Goal: Contribute content: Contribute content

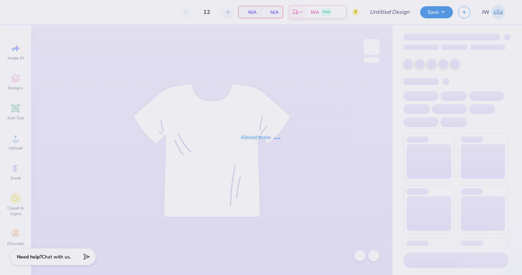
type input "IBE GEN"
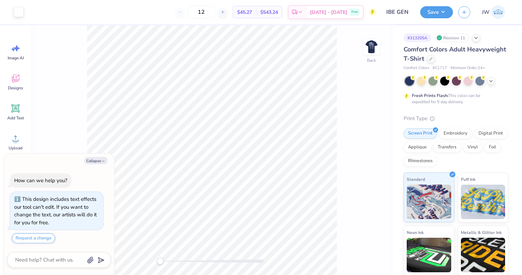
click at [381, 46] on div "Back" at bounding box center [211, 150] width 361 height 250
click at [479, 37] on icon at bounding box center [476, 38] width 6 height 6
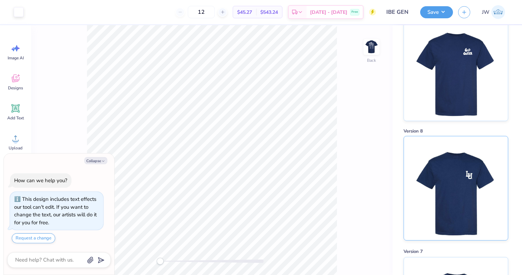
click at [475, 161] on img at bounding box center [456, 188] width 86 height 104
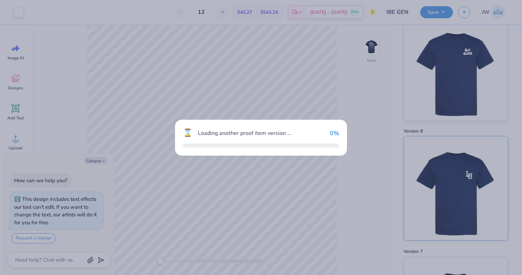
type textarea "x"
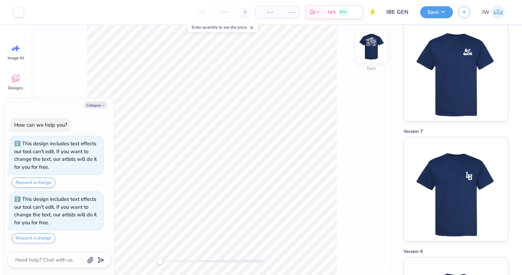
click at [371, 43] on img at bounding box center [372, 47] width 28 height 28
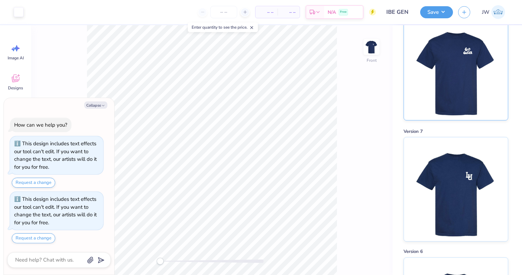
click at [449, 65] on img at bounding box center [456, 68] width 86 height 104
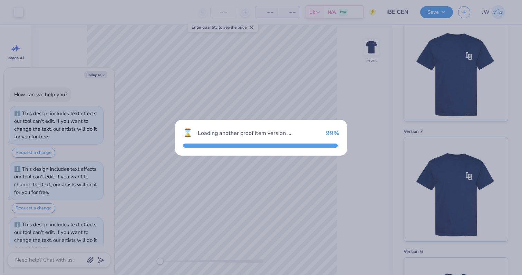
scroll to position [25, 0]
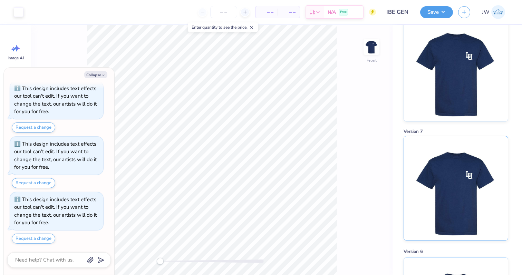
click at [453, 174] on img at bounding box center [456, 188] width 86 height 104
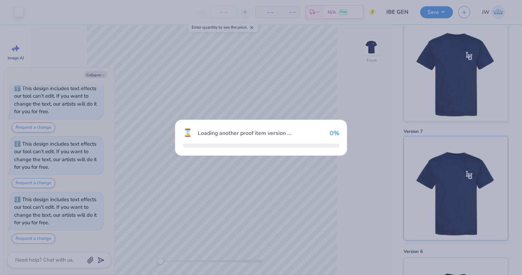
scroll to position [403, 0]
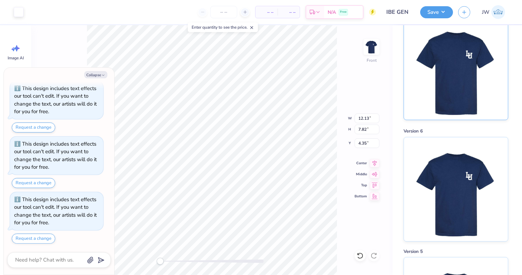
click at [468, 90] on img at bounding box center [456, 68] width 86 height 104
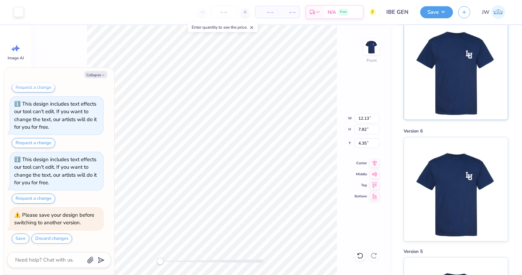
click at [464, 84] on img at bounding box center [456, 68] width 86 height 104
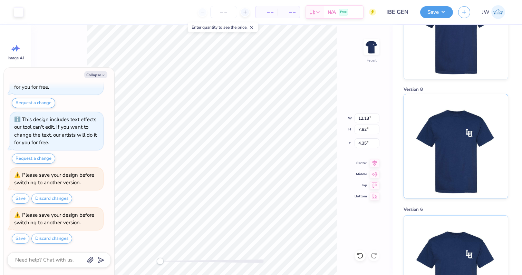
scroll to position [321, 0]
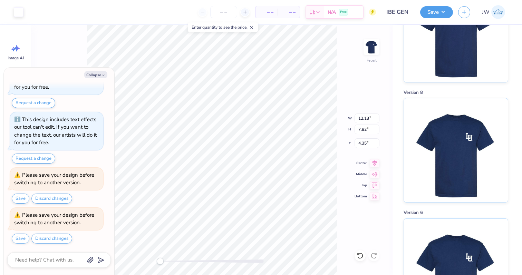
click at [100, 78] on div "Collapse How can we help you? This design includes text effects our tool can't …" at bounding box center [59, 171] width 110 height 207
click at [57, 240] on button "Discard changes" at bounding box center [51, 239] width 41 height 10
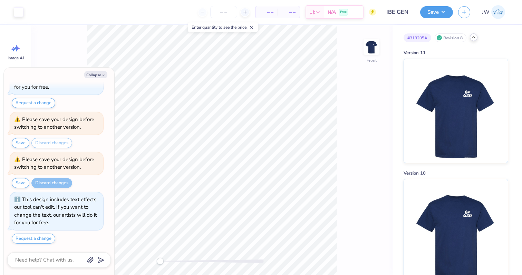
click at [443, 103] on img at bounding box center [456, 111] width 86 height 104
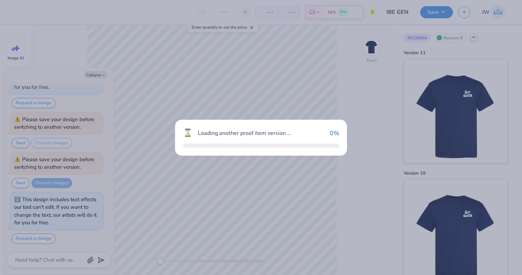
type textarea "x"
type input "12"
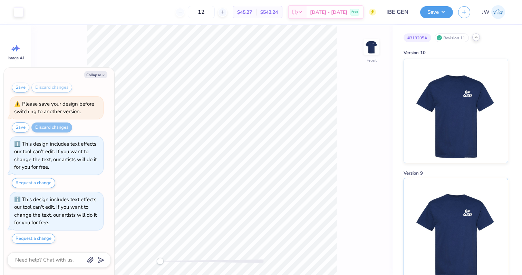
click at [449, 214] on img at bounding box center [456, 230] width 86 height 104
type textarea "x"
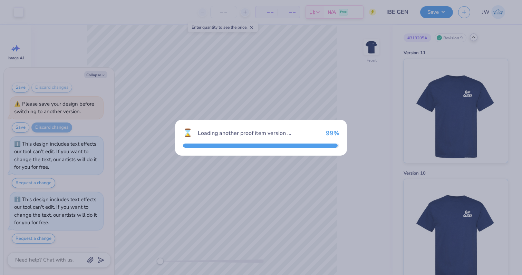
scroll to position [328, 0]
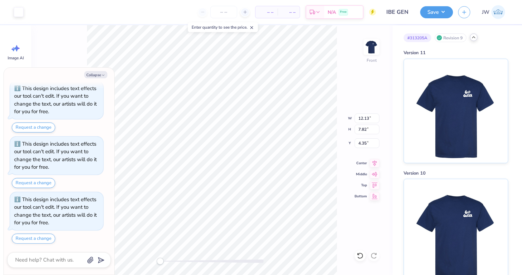
type textarea "x"
type input "15.80"
click at [184, 260] on div at bounding box center [212, 261] width 104 height 3
drag, startPoint x: 182, startPoint y: 260, endPoint x: 163, endPoint y: 260, distance: 19.0
click at [163, 260] on div "Accessibility label" at bounding box center [162, 261] width 7 height 7
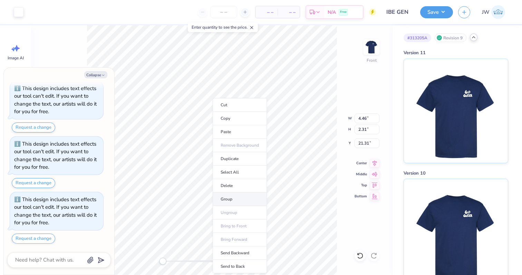
click at [248, 198] on li "Group" at bounding box center [240, 199] width 54 height 13
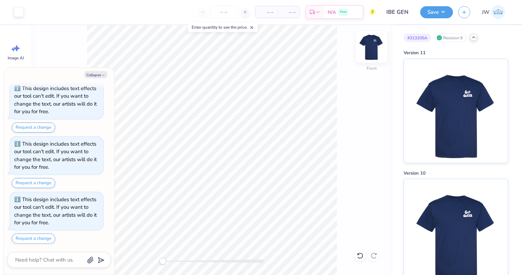
click at [367, 50] on img at bounding box center [372, 47] width 28 height 28
click at [101, 74] on icon "button" at bounding box center [103, 75] width 4 height 4
type textarea "x"
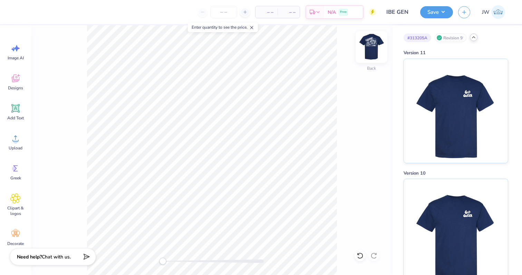
click at [377, 51] on img at bounding box center [372, 47] width 28 height 28
click at [377, 51] on img at bounding box center [372, 47] width 14 height 14
click at [365, 52] on img at bounding box center [372, 47] width 28 height 28
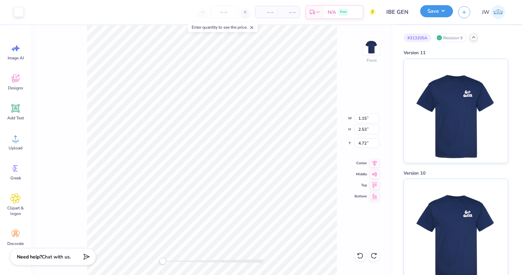
click at [428, 12] on button "Save" at bounding box center [436, 11] width 33 height 12
type input "0"
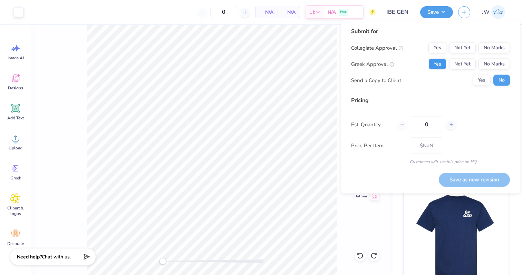
click at [443, 64] on button "Yes" at bounding box center [437, 64] width 18 height 11
click at [501, 47] on button "No Marks" at bounding box center [493, 47] width 31 height 11
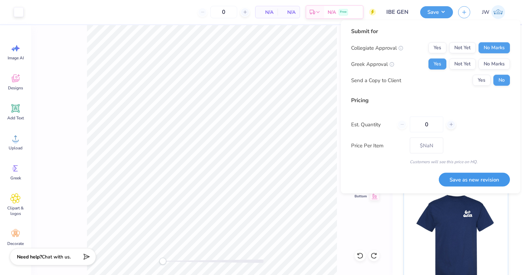
click at [475, 183] on button "Save as new revision" at bounding box center [474, 180] width 71 height 14
